Goal: Information Seeking & Learning: Understand process/instructions

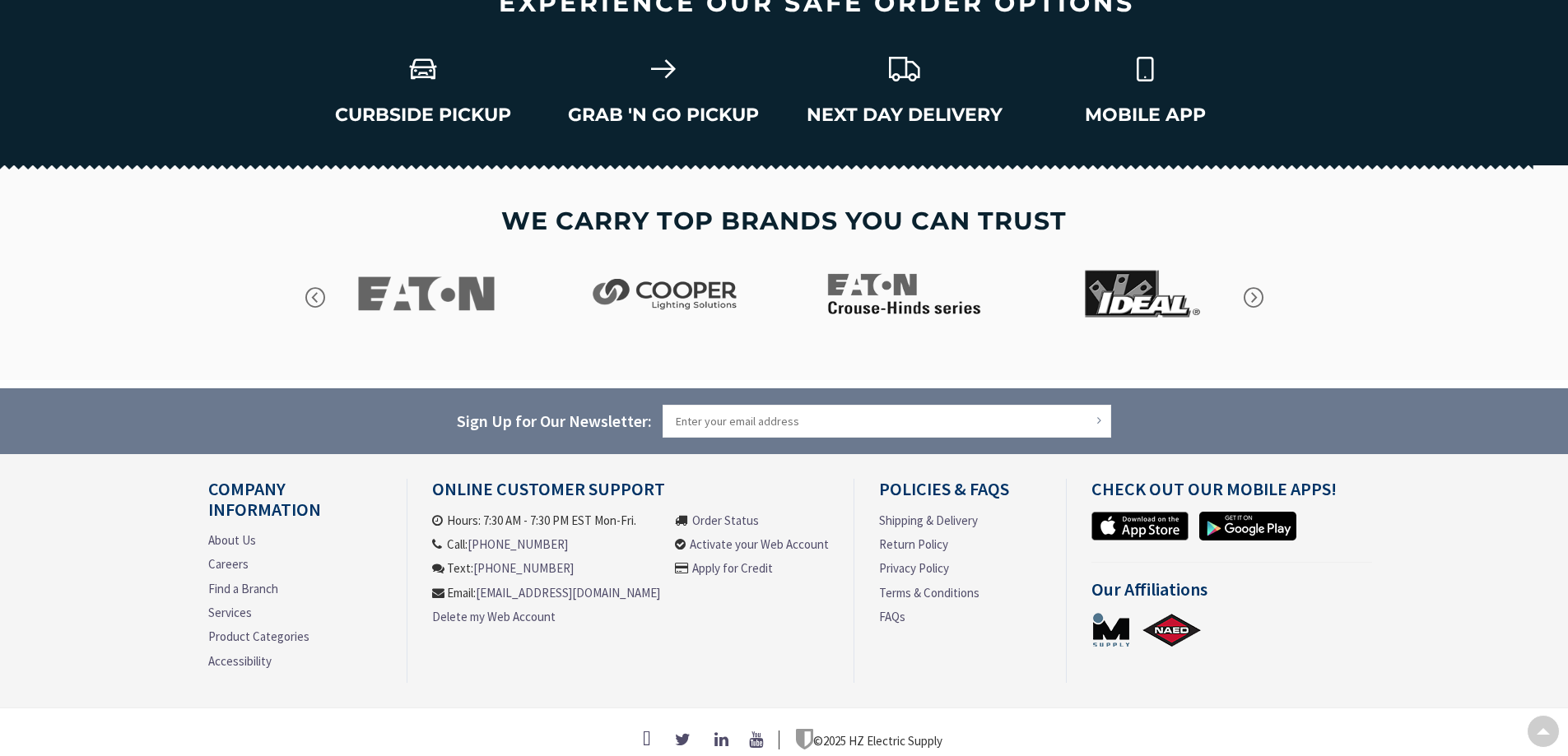
scroll to position [2274, 0]
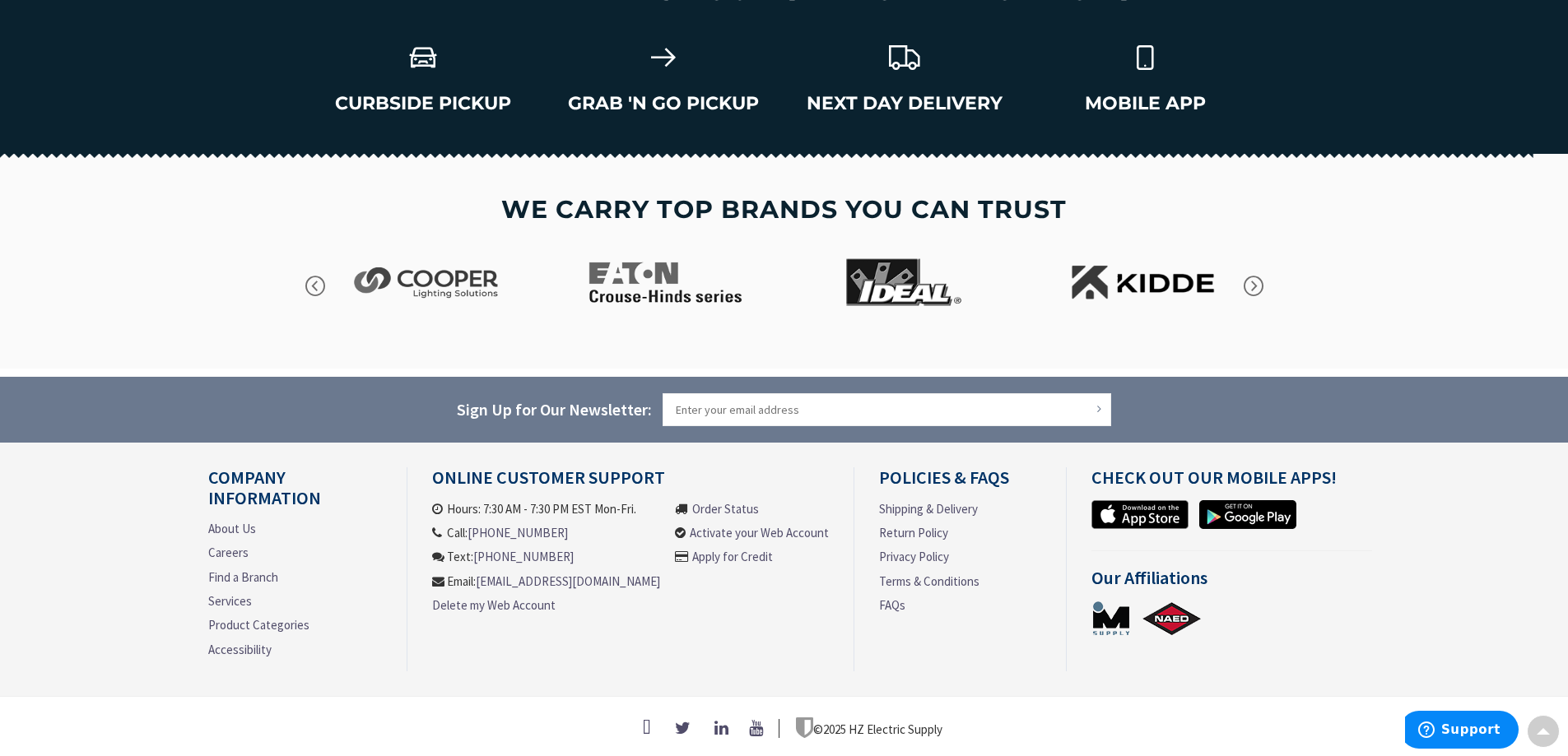
click at [920, 500] on link "Shipping & Delivery" at bounding box center [928, 508] width 99 height 17
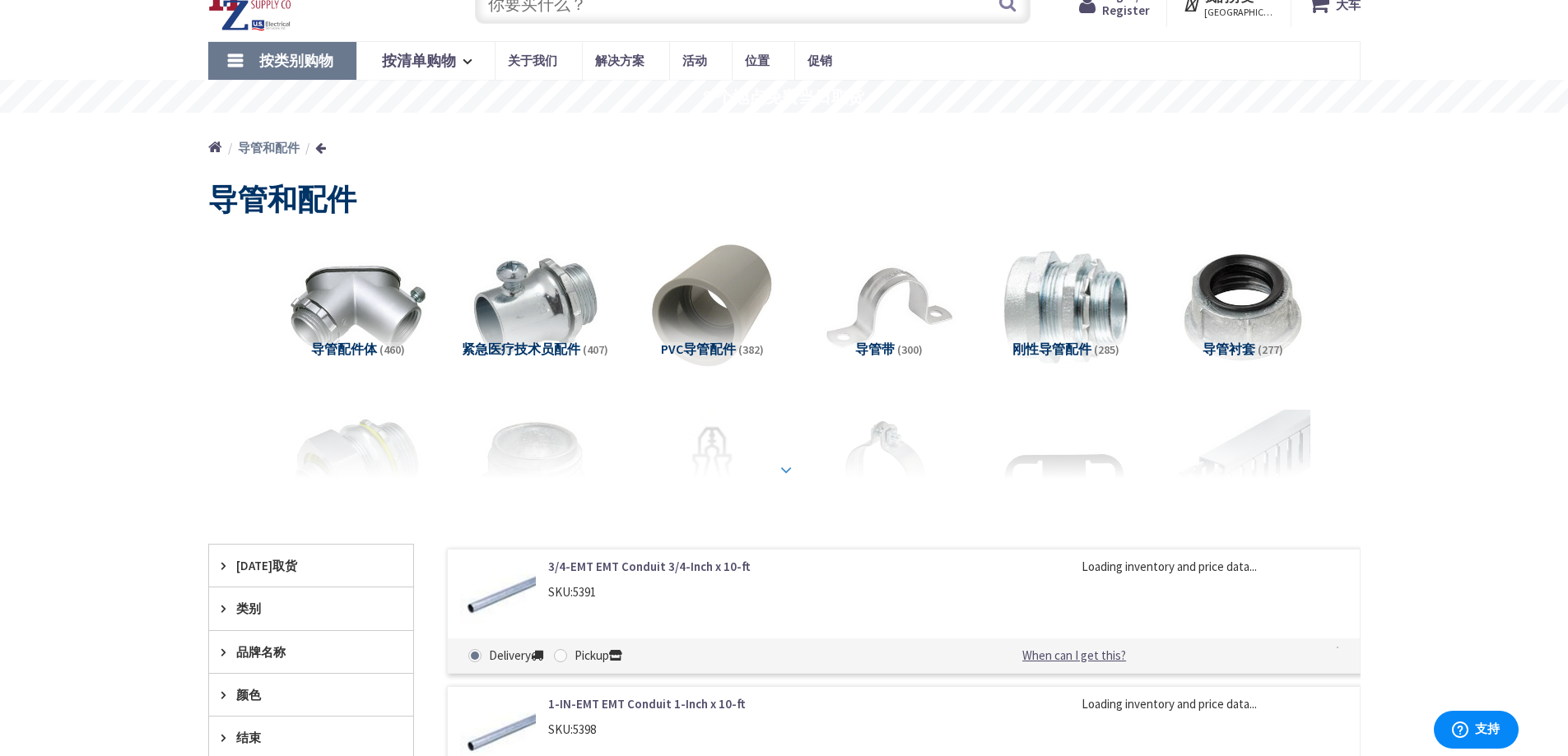
scroll to position [82, 0]
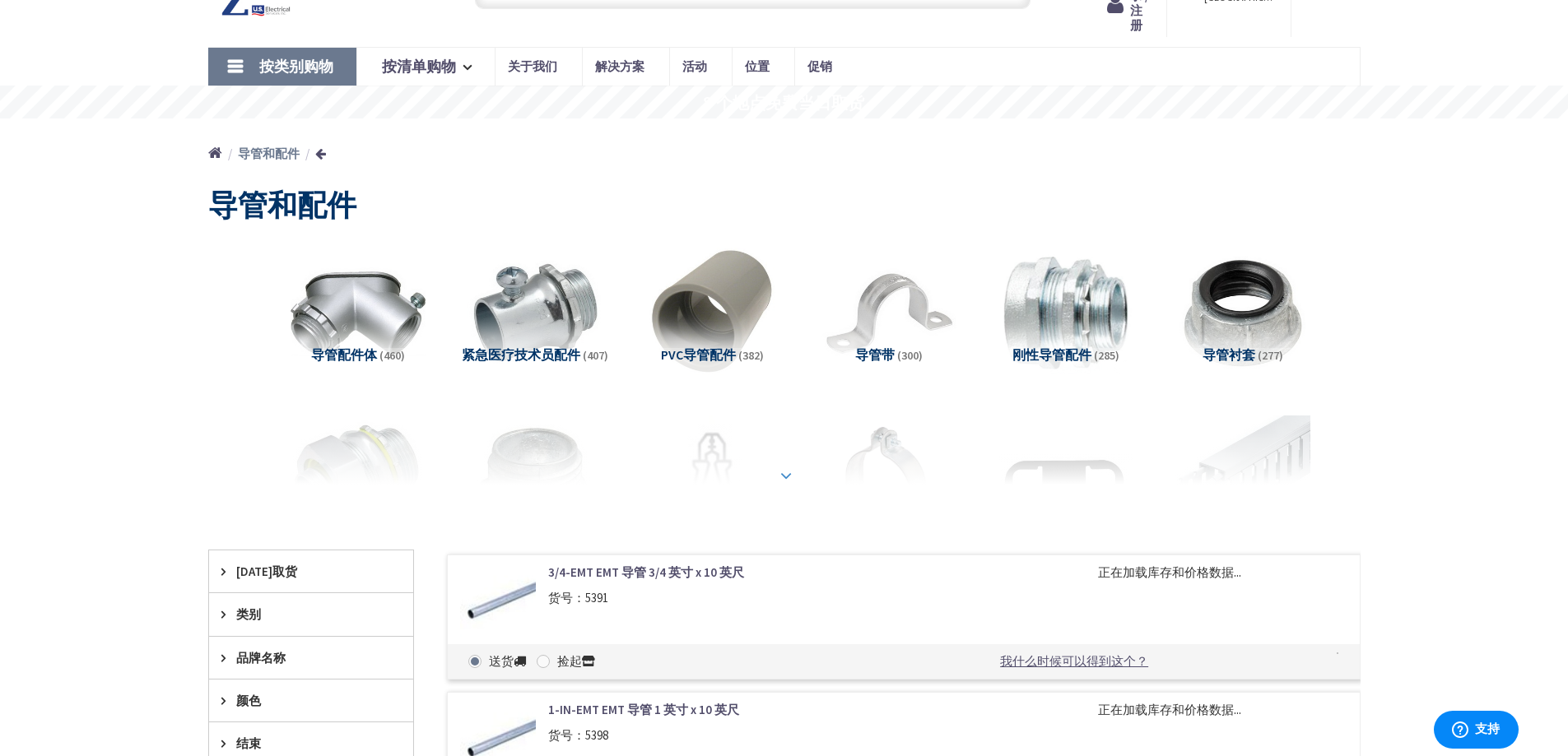
click at [779, 467] on strong at bounding box center [785, 475] width 20 height 18
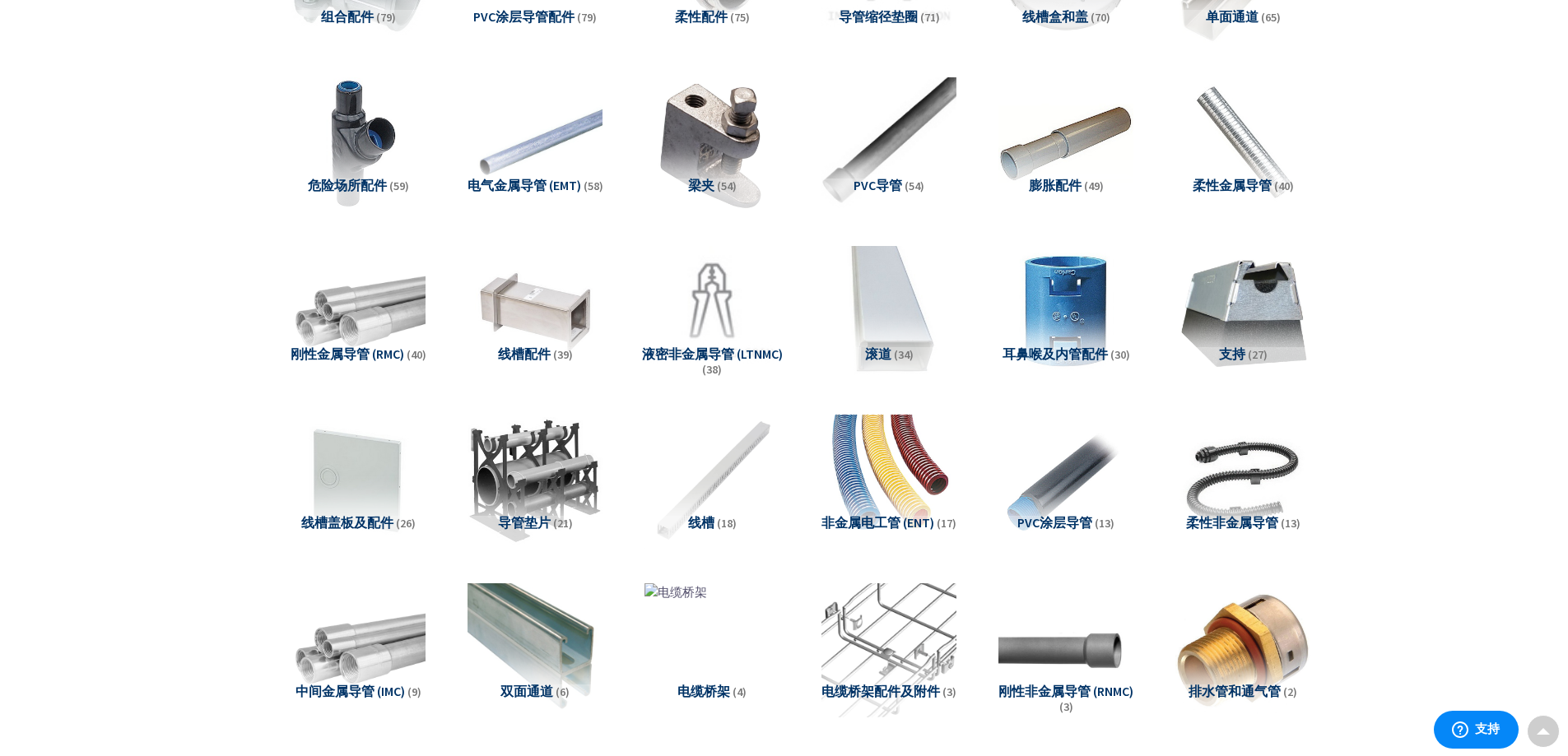
scroll to position [1234, 0]
